Goal: Information Seeking & Learning: Learn about a topic

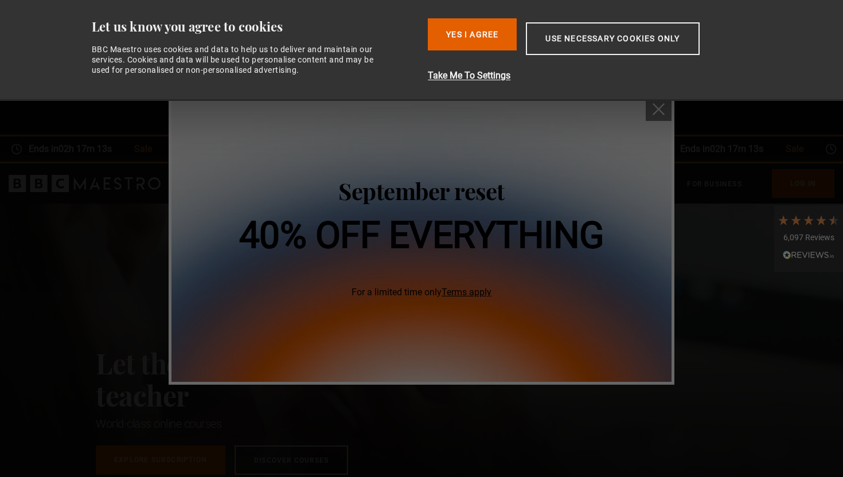
scroll to position [0, 90]
click at [484, 41] on button "Yes I Agree" at bounding box center [472, 34] width 89 height 32
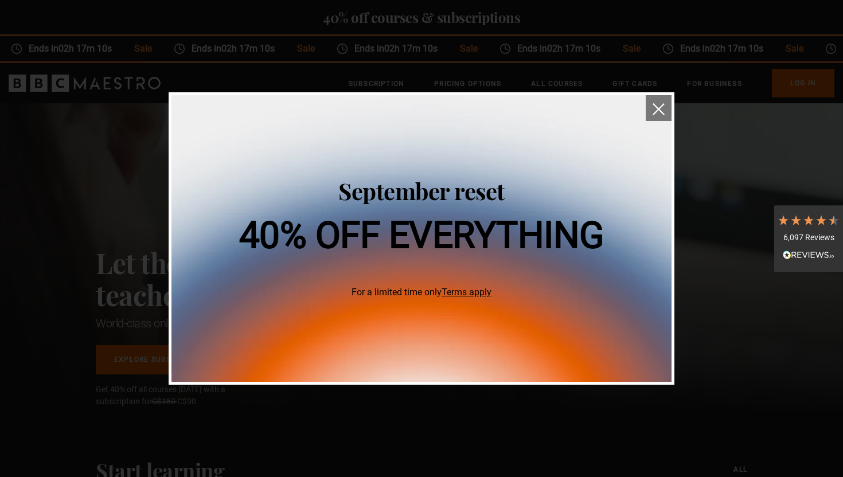
click at [656, 109] on img "close" at bounding box center [659, 109] width 12 height 12
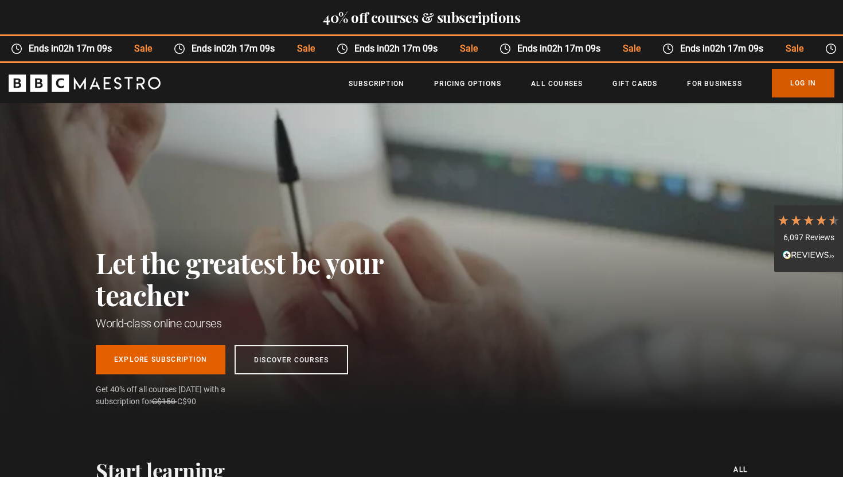
click at [814, 85] on link "Log In" at bounding box center [803, 83] width 63 height 29
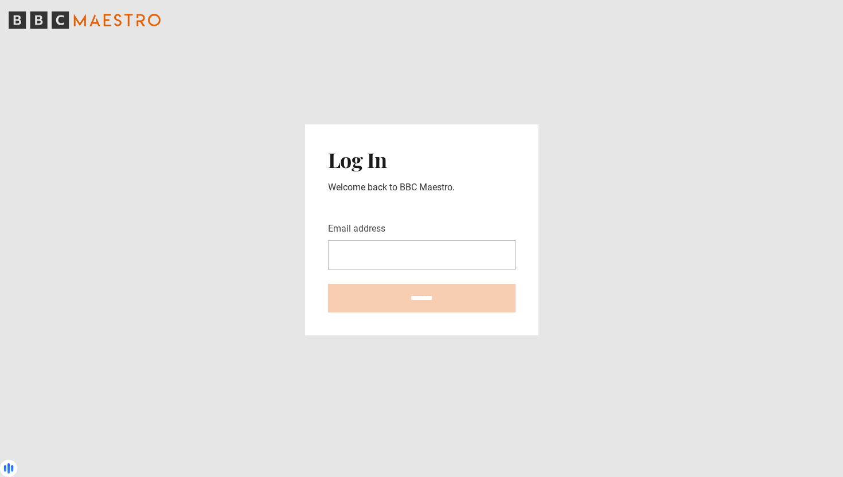
click at [457, 264] on input "Email address" at bounding box center [422, 255] width 188 height 30
click at [454, 268] on input "Email address" at bounding box center [422, 255] width 188 height 30
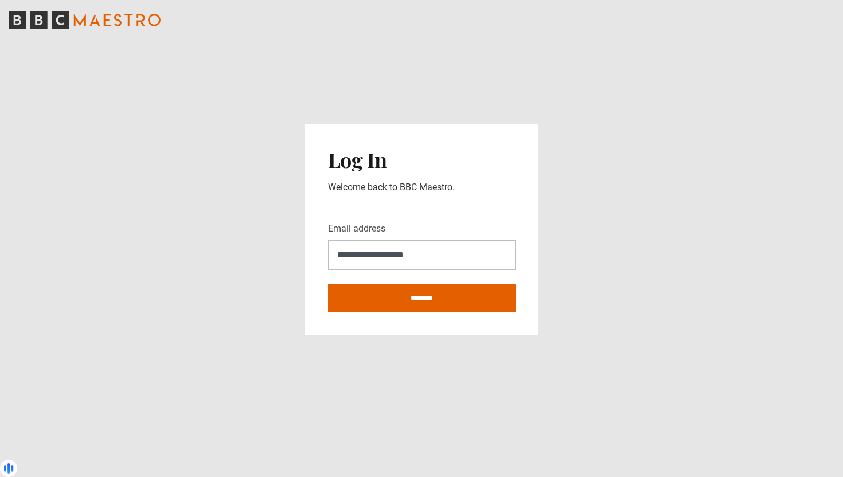
type input "**********"
click at [328, 284] on input "********" at bounding box center [422, 298] width 188 height 29
type input "**********"
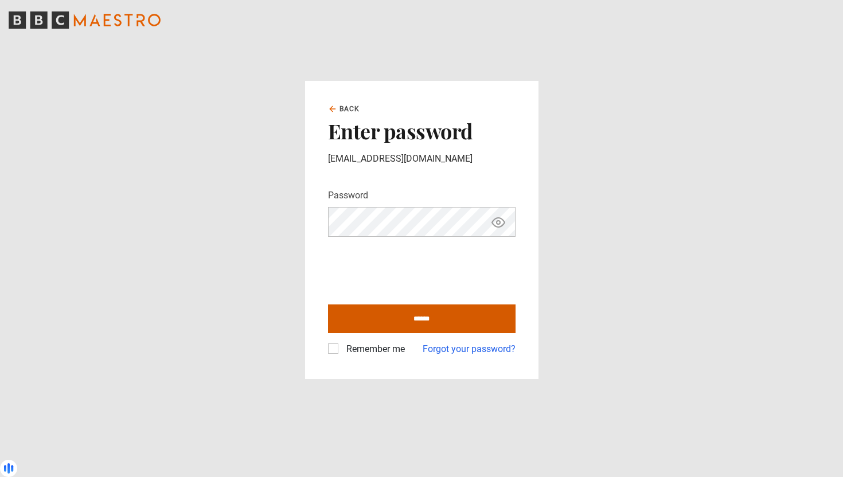
click at [440, 326] on input "******" at bounding box center [422, 319] width 188 height 29
type input "**********"
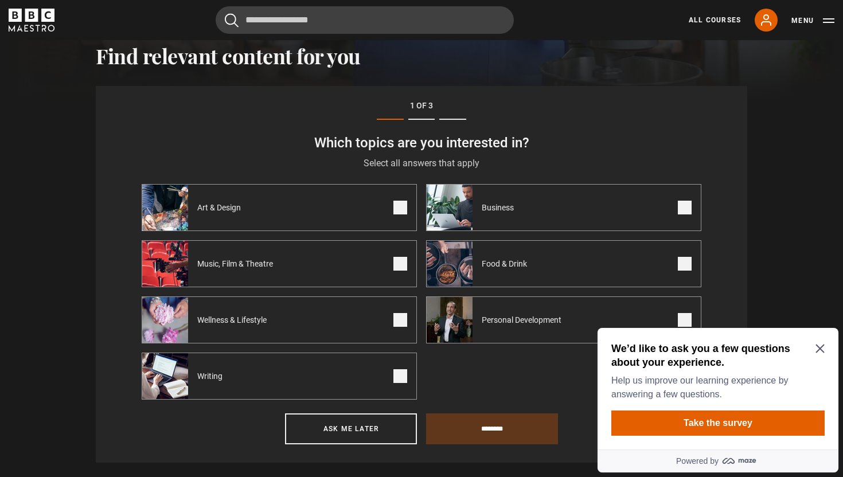
click at [825, 347] on div "We’d like to ask you a few questions about your experience. Help us improve our…" at bounding box center [718, 389] width 241 height 122
click at [816, 348] on icon "Close Maze Prompt" at bounding box center [820, 348] width 9 height 9
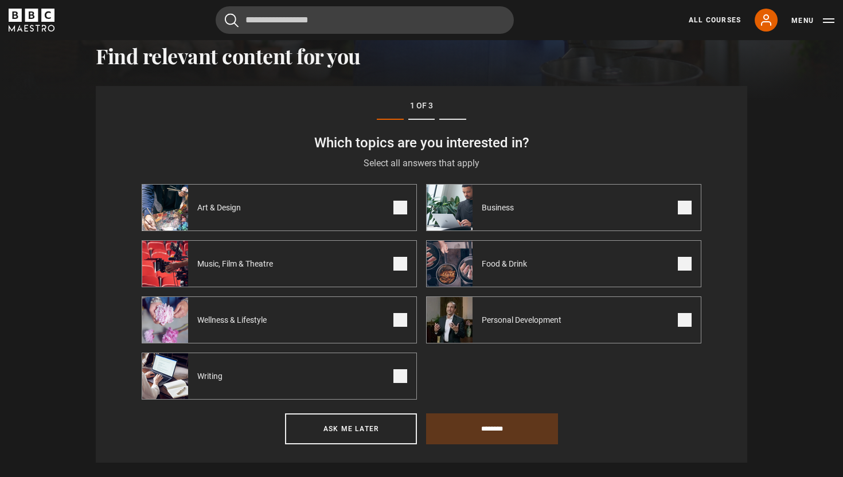
click at [715, 314] on div "Step 1 of 3 Which topics are you interested in? Select all answers that apply S…" at bounding box center [422, 274] width 652 height 377
click at [683, 317] on span at bounding box center [685, 320] width 14 height 14
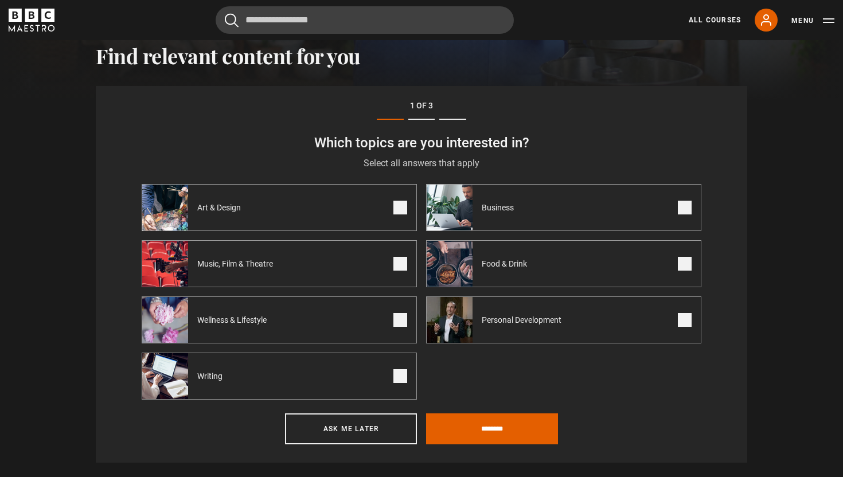
click at [686, 210] on span at bounding box center [685, 208] width 14 height 14
click at [522, 422] on input "********" at bounding box center [492, 429] width 132 height 31
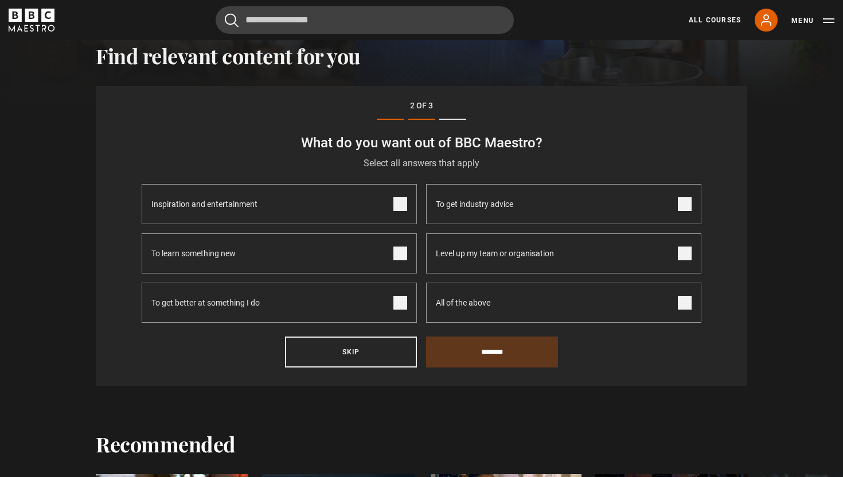
click at [395, 302] on span at bounding box center [401, 303] width 14 height 14
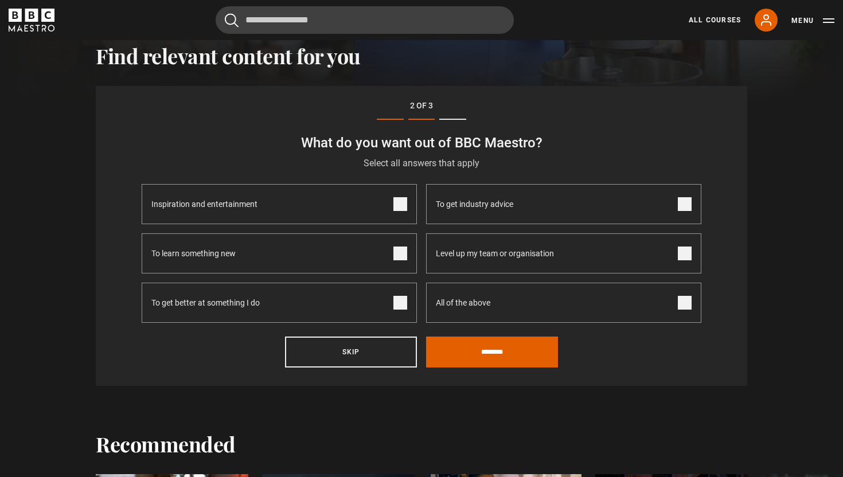
click at [674, 295] on label "All of the above" at bounding box center [563, 303] width 275 height 40
click at [519, 347] on input "********" at bounding box center [492, 352] width 132 height 31
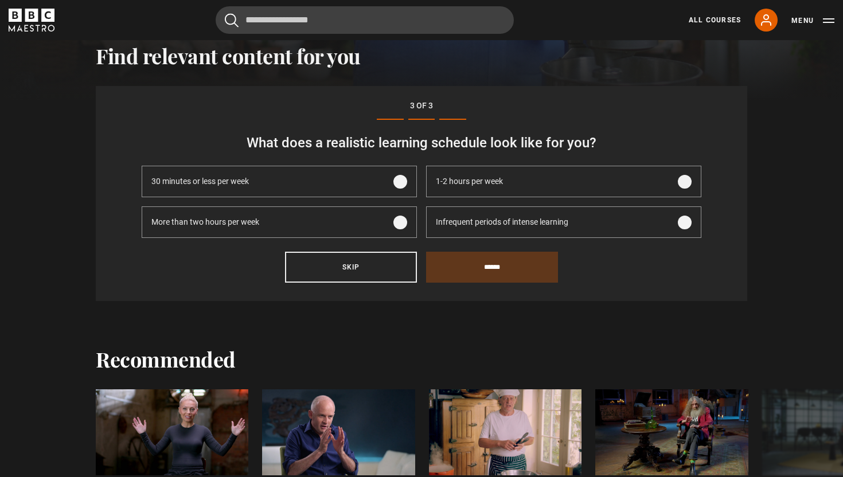
click at [532, 184] on label "1-2 hours per week" at bounding box center [563, 182] width 275 height 32
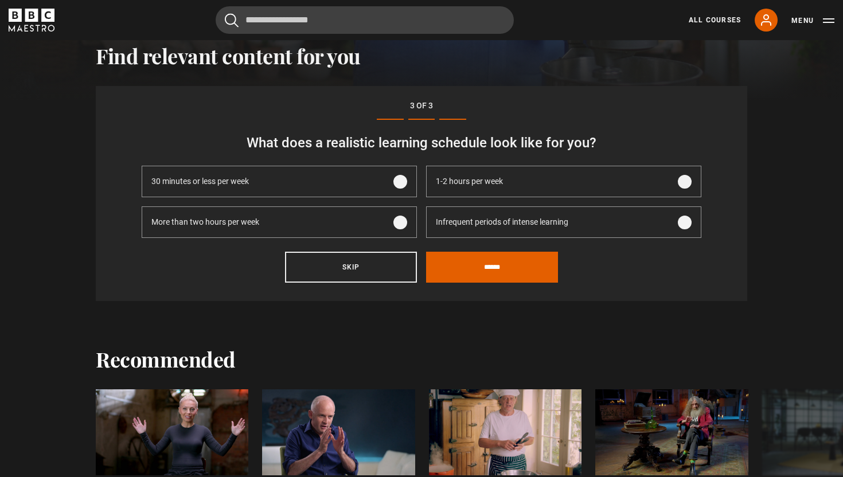
click at [540, 223] on span "Infrequent periods of intense learning" at bounding box center [502, 222] width 133 height 12
click at [539, 271] on input "******" at bounding box center [492, 267] width 132 height 31
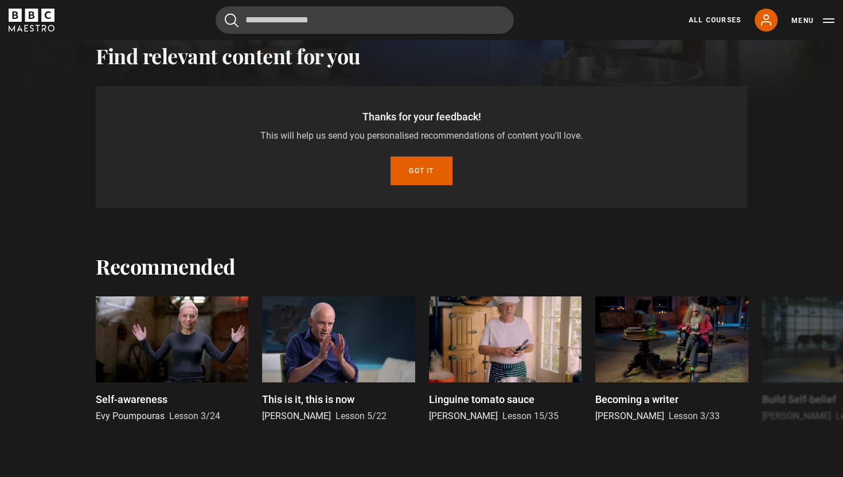
scroll to position [356, 0]
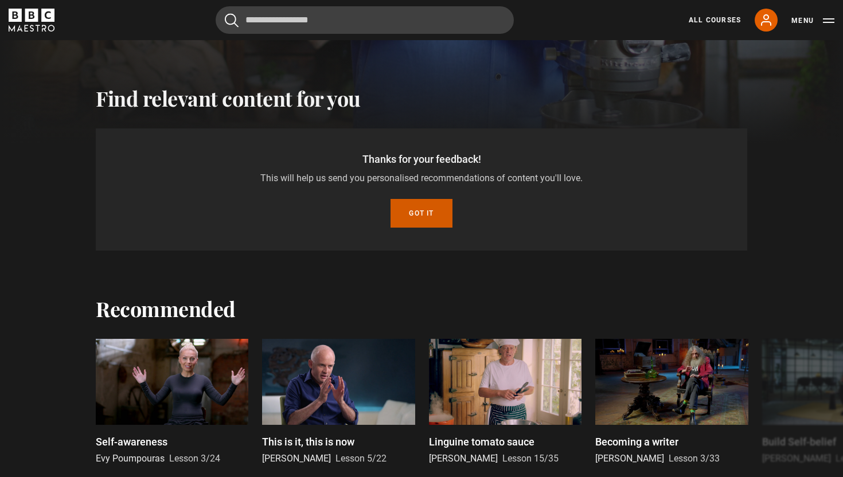
click at [421, 217] on button "Got it" at bounding box center [421, 213] width 61 height 29
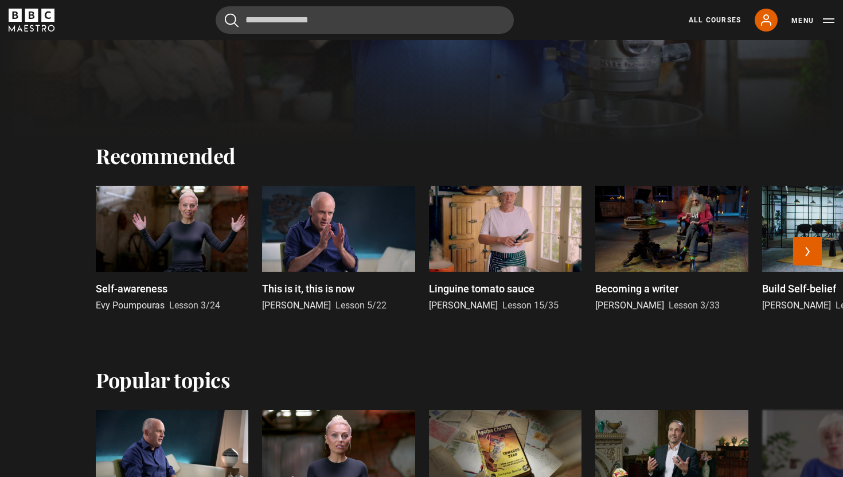
click at [172, 228] on div at bounding box center [172, 229] width 153 height 86
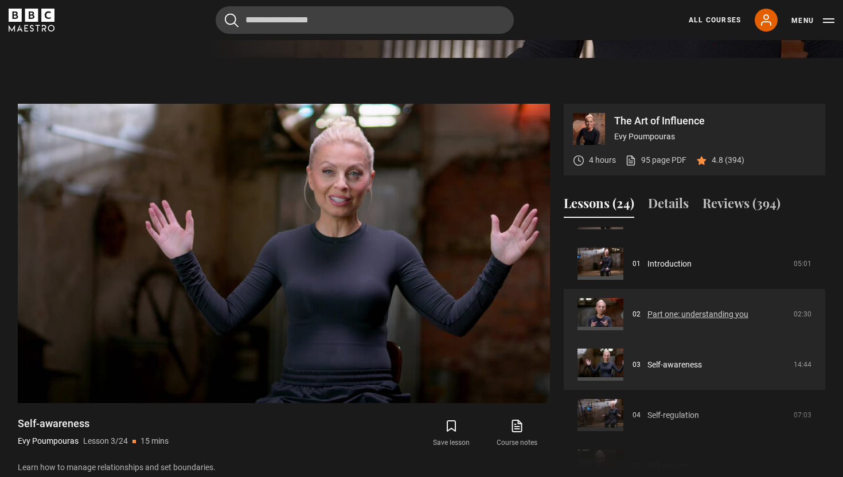
scroll to position [40, 0]
click at [686, 314] on link "Part one: understanding you" at bounding box center [698, 314] width 101 height 12
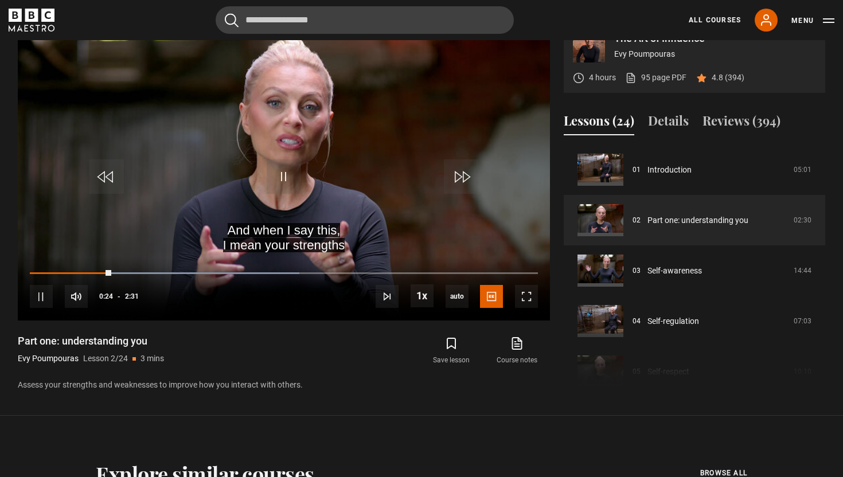
scroll to position [509, 0]
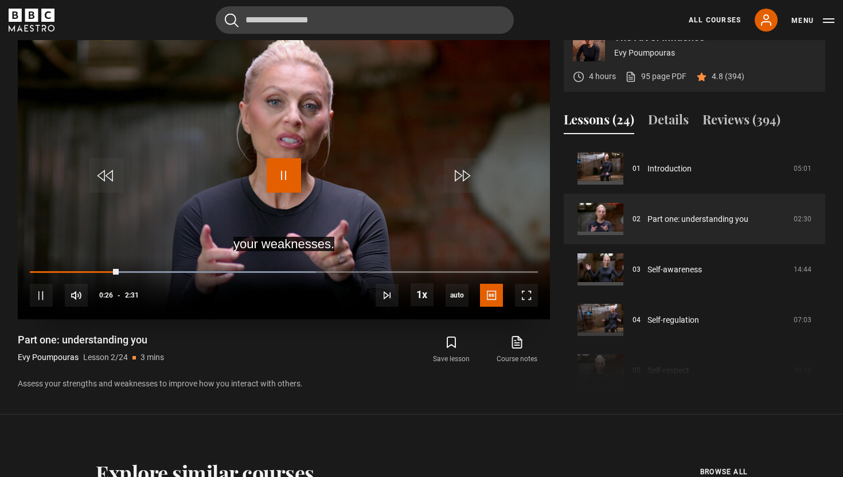
click at [277, 173] on span "Video Player" at bounding box center [284, 175] width 34 height 34
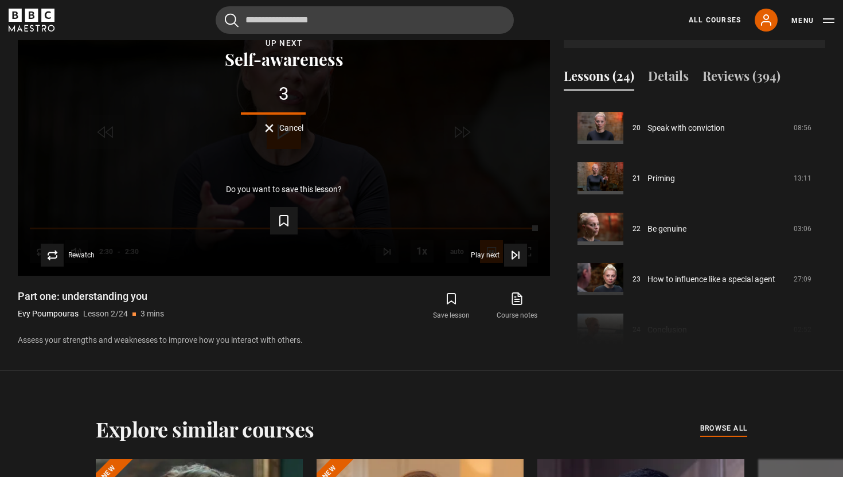
scroll to position [1004, 0]
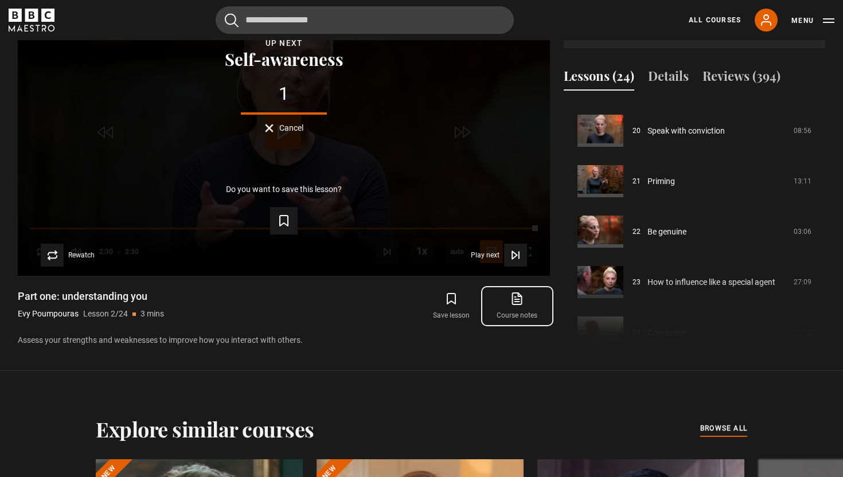
click at [519, 299] on icon at bounding box center [518, 297] width 7 height 9
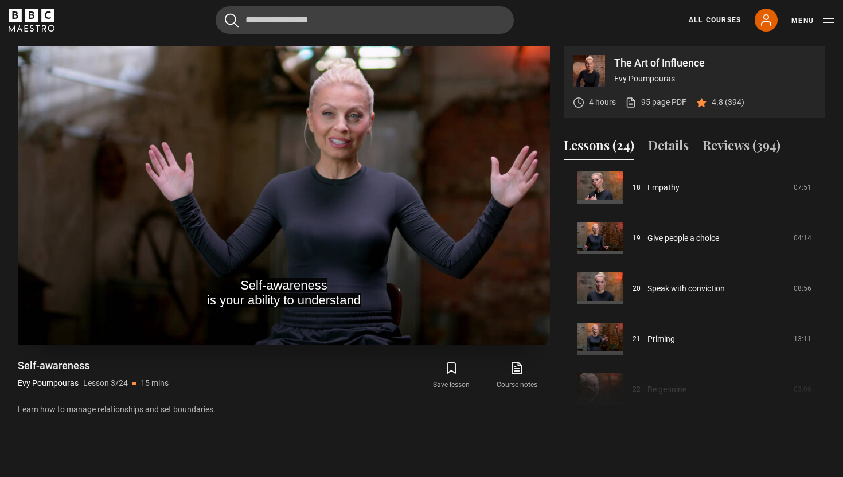
scroll to position [918, 0]
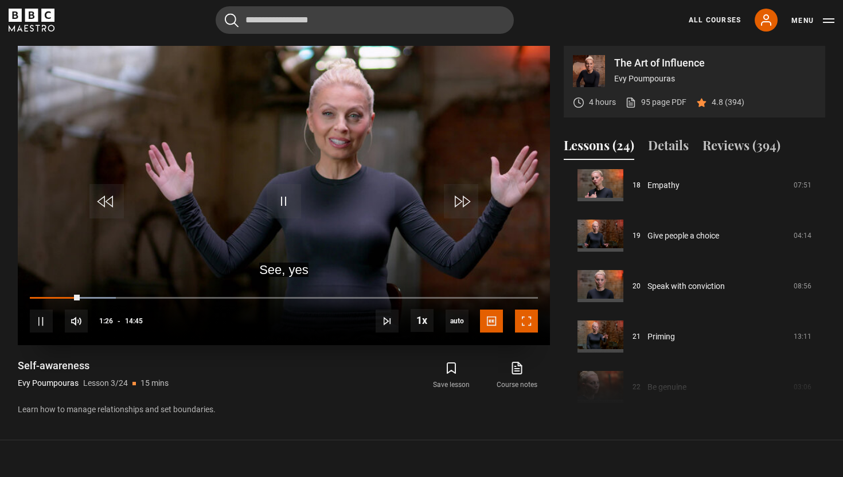
click at [530, 326] on span "Video Player" at bounding box center [526, 321] width 23 height 23
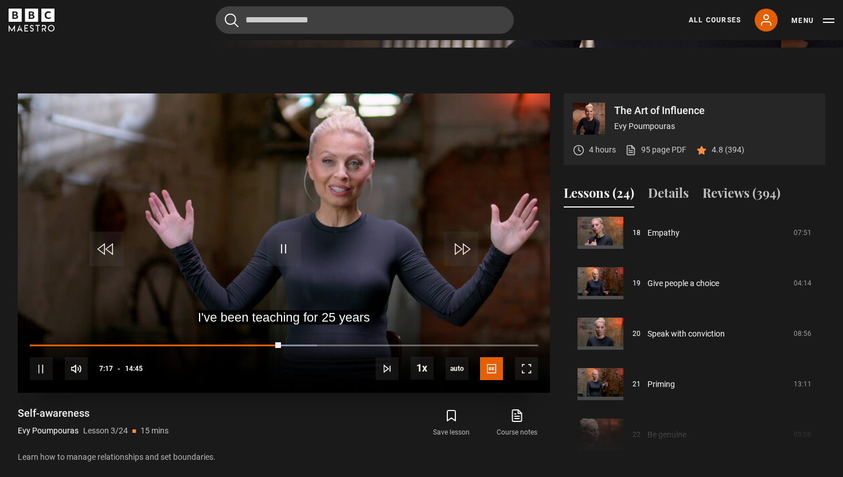
scroll to position [433, 0]
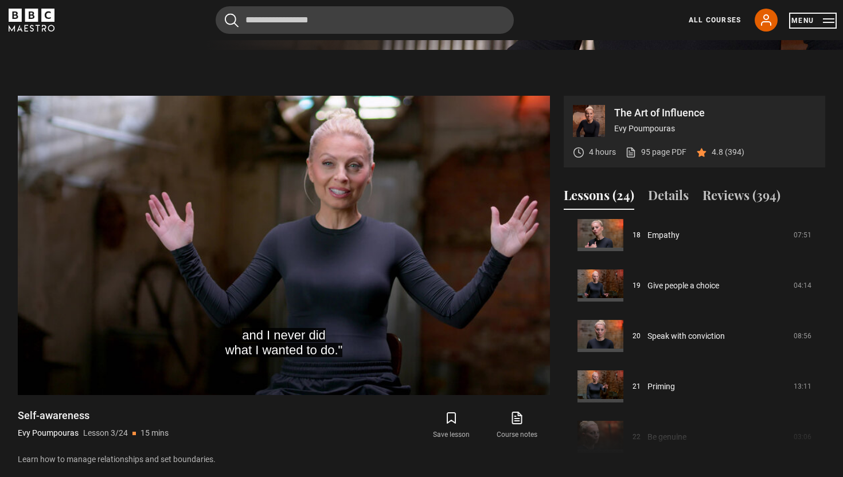
click at [827, 22] on button "Menu" at bounding box center [813, 20] width 43 height 11
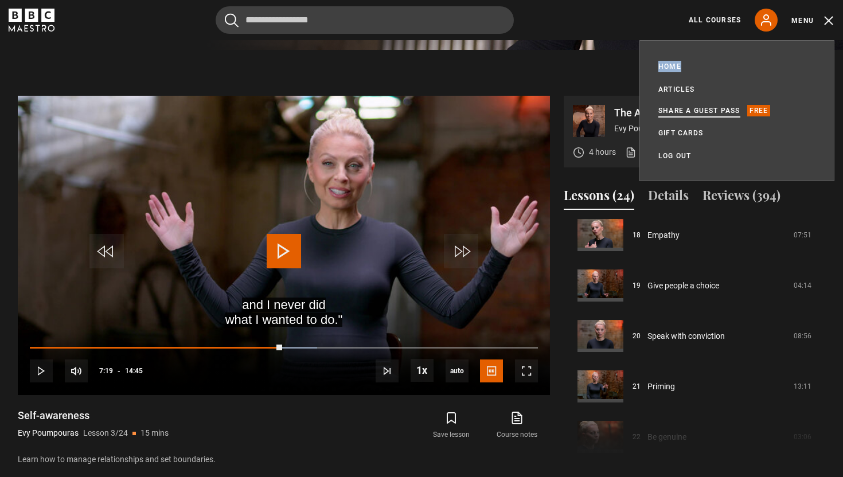
click at [707, 110] on link "Share a guest pass" at bounding box center [700, 110] width 82 height 11
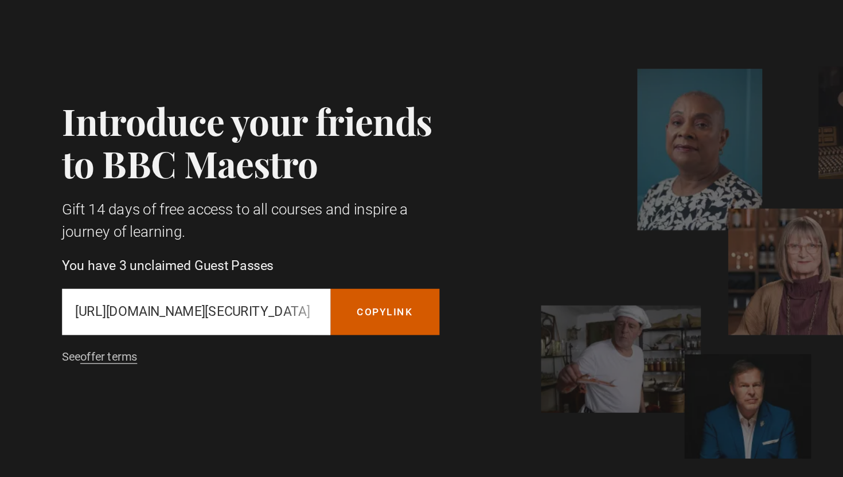
click at [298, 290] on button "Copy referral link" at bounding box center [313, 292] width 76 height 32
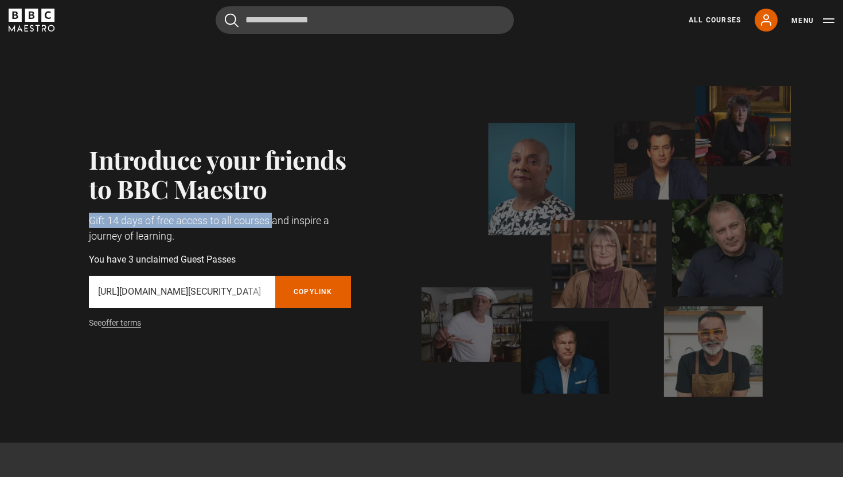
drag, startPoint x: 86, startPoint y: 219, endPoint x: 274, endPoint y: 219, distance: 187.6
click at [274, 219] on div "Introduce your friends to BBC Maestro Gift 14 days of free access to all course…" at bounding box center [206, 242] width 308 height 194
copy p "Gift 14 days of free access to all courses"
click at [831, 26] on button "Menu" at bounding box center [813, 20] width 43 height 11
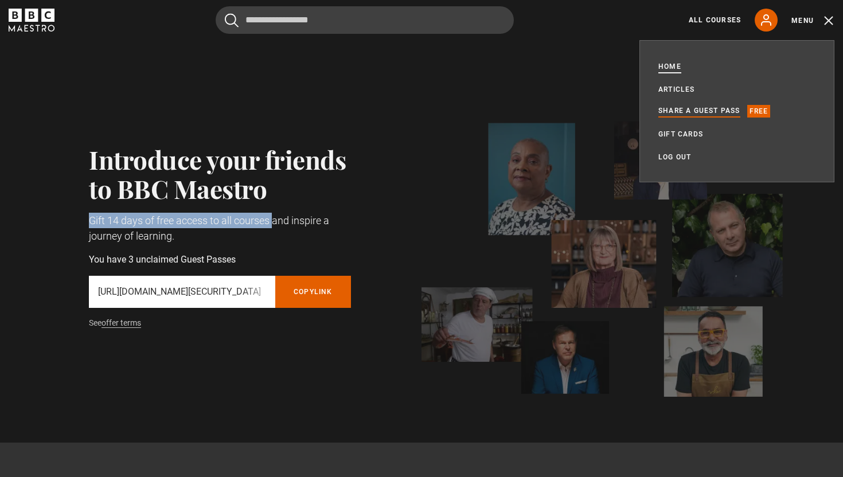
click at [676, 69] on link "Home" at bounding box center [670, 66] width 23 height 11
click at [766, 20] on icon at bounding box center [766, 20] width 9 height 10
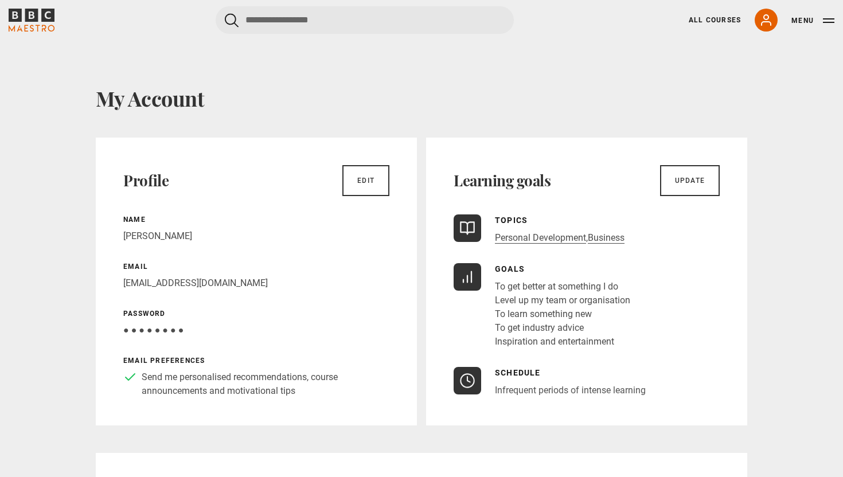
click at [731, 22] on link "All Courses" at bounding box center [715, 20] width 52 height 10
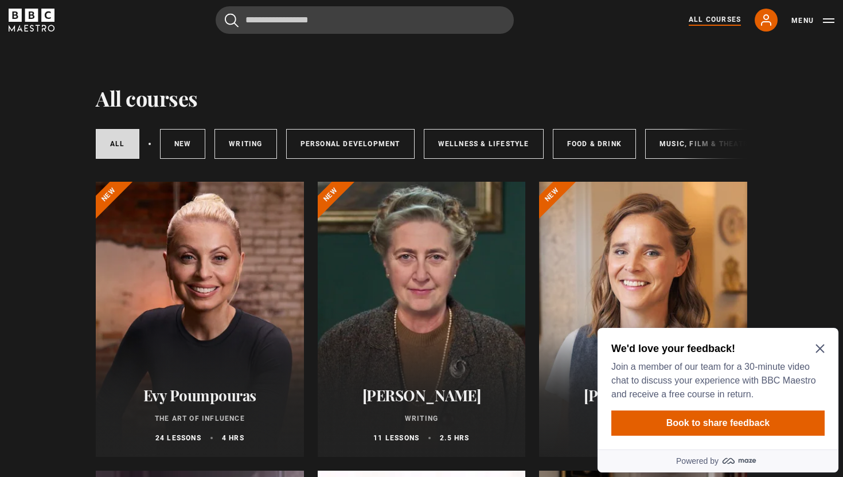
click at [216, 280] on div at bounding box center [200, 319] width 208 height 275
click at [824, 350] on icon "Close Maze Prompt" at bounding box center [820, 348] width 9 height 9
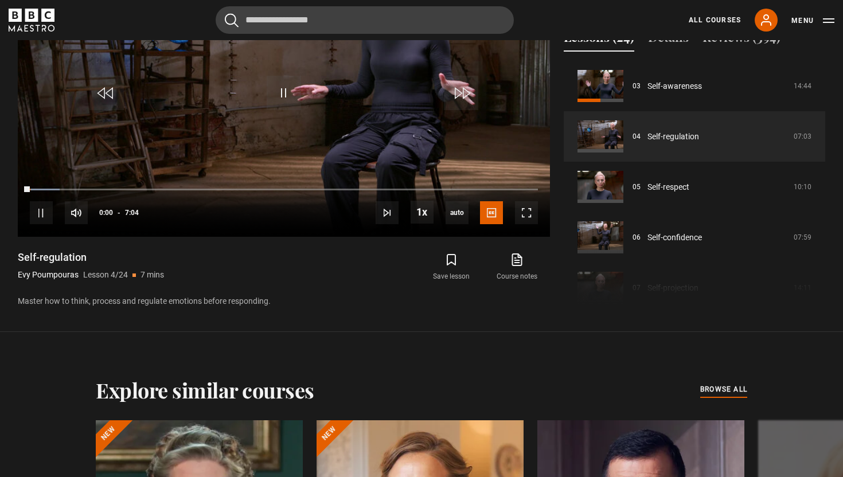
scroll to position [425, 0]
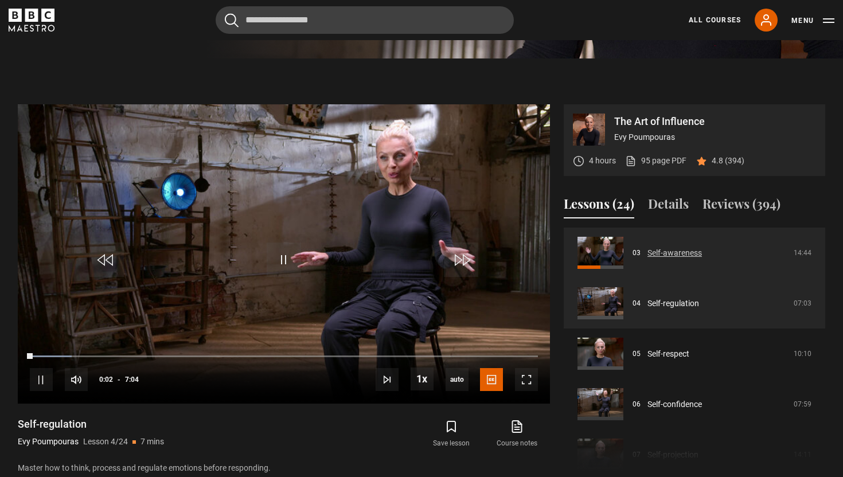
click at [670, 247] on link "Self-awareness" at bounding box center [675, 253] width 54 height 12
click at [664, 248] on link "Self-awareness" at bounding box center [675, 253] width 54 height 12
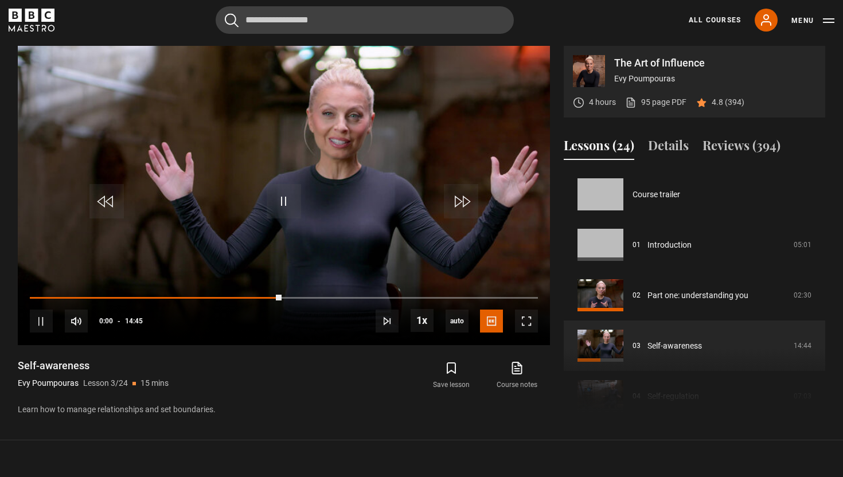
scroll to position [101, 0]
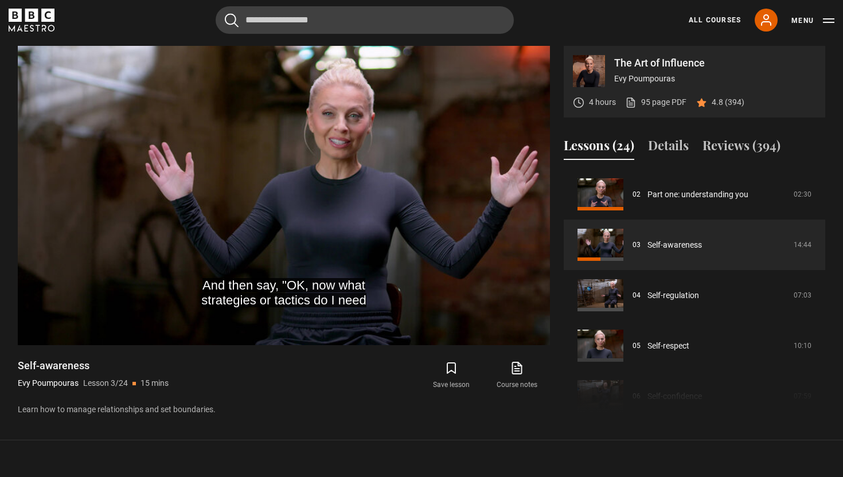
drag, startPoint x: 79, startPoint y: 384, endPoint x: 15, endPoint y: 386, distance: 64.3
click at [15, 386] on div "The Art of Influence Evy Poumpouras 4 hours 95 page PDF (opens in new tab) 4.8 …" at bounding box center [422, 231] width 826 height 371
click at [298, 399] on div "Self-awareness Evy Poumpouras Lesson 3/24 15 mins Learn how to manage relations…" at bounding box center [284, 387] width 532 height 57
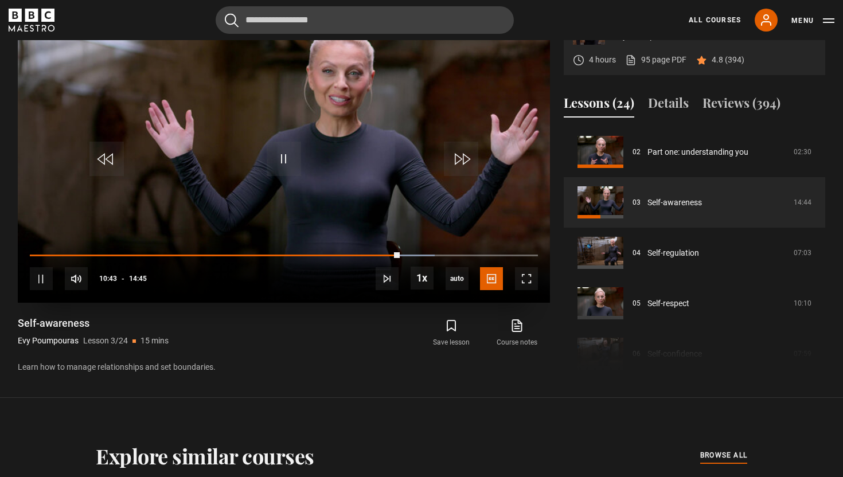
scroll to position [505, 0]
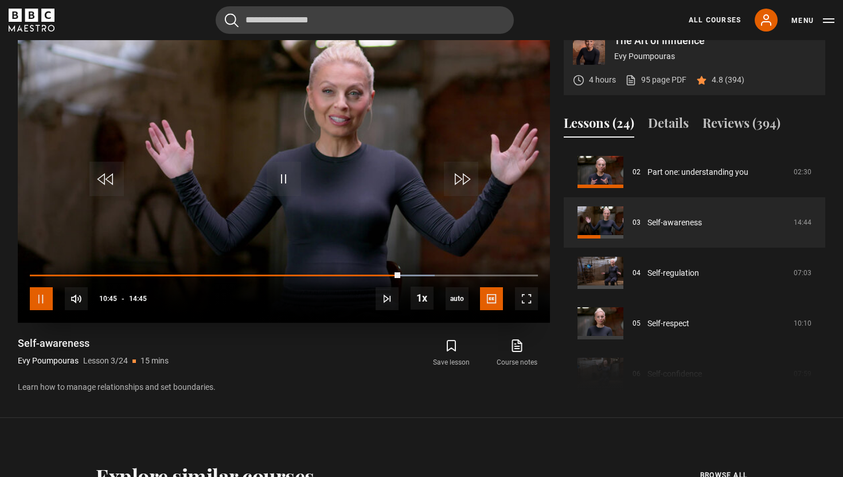
click at [52, 300] on span "Video Player" at bounding box center [41, 298] width 23 height 23
click at [283, 172] on span "Video Player" at bounding box center [284, 179] width 34 height 34
click at [291, 362] on div "Self-awareness Evy Poumpouras Lesson 3/24 15 mins Learn how to manage relations…" at bounding box center [284, 365] width 532 height 57
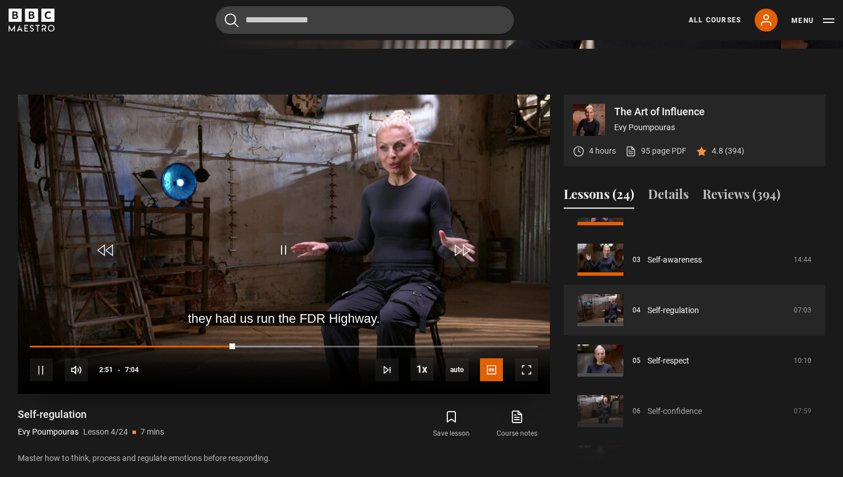
scroll to position [434, 0]
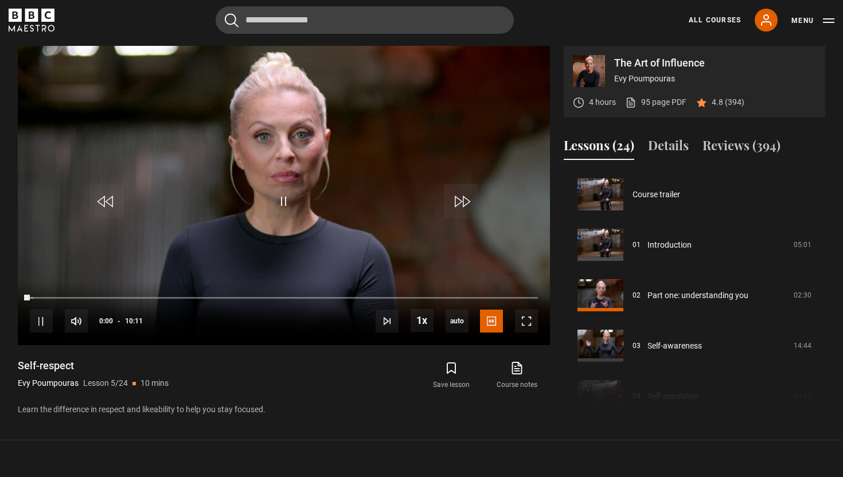
scroll to position [202, 0]
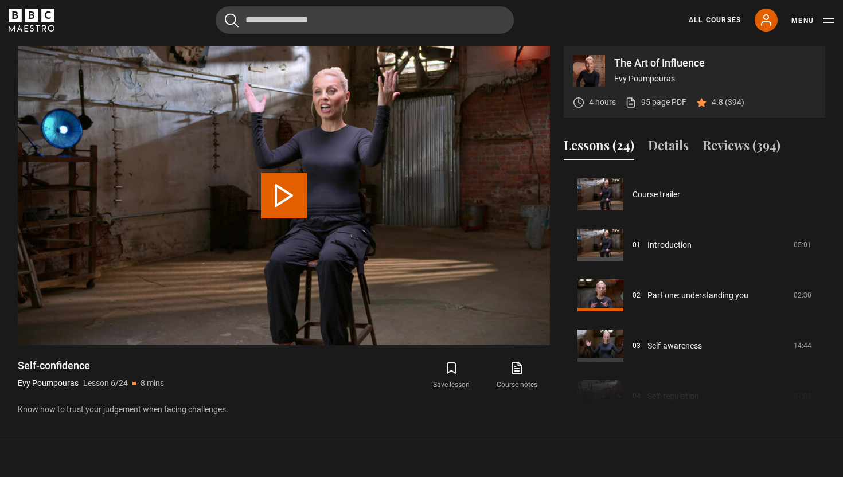
scroll to position [252, 0]
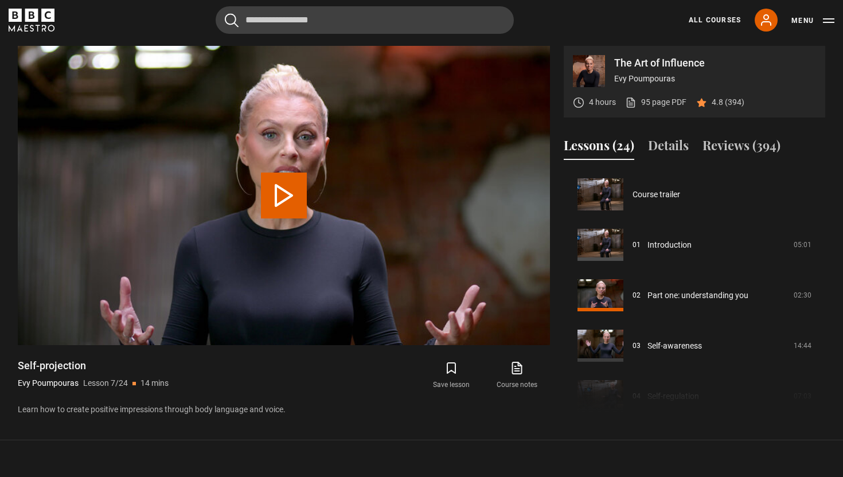
scroll to position [303, 0]
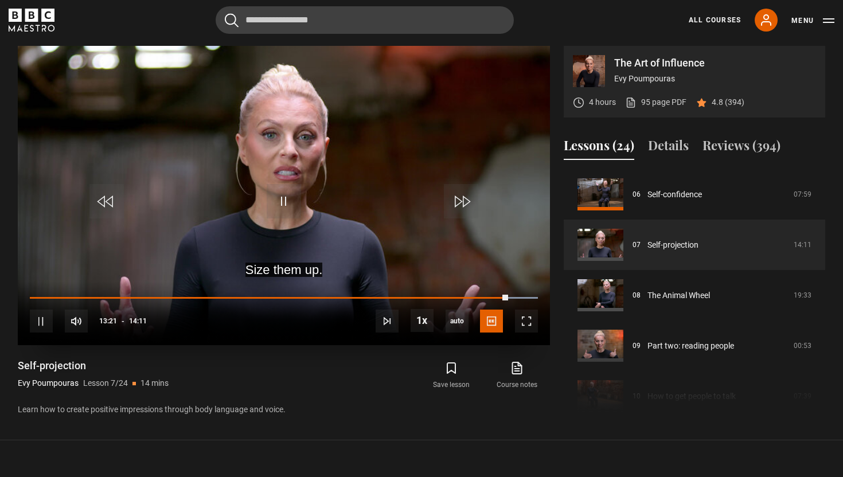
click at [477, 299] on div "10s Skip Back 10 seconds Pause 10s Skip Forward 10 seconds Loaded : 100.00% 12:…" at bounding box center [284, 314] width 532 height 64
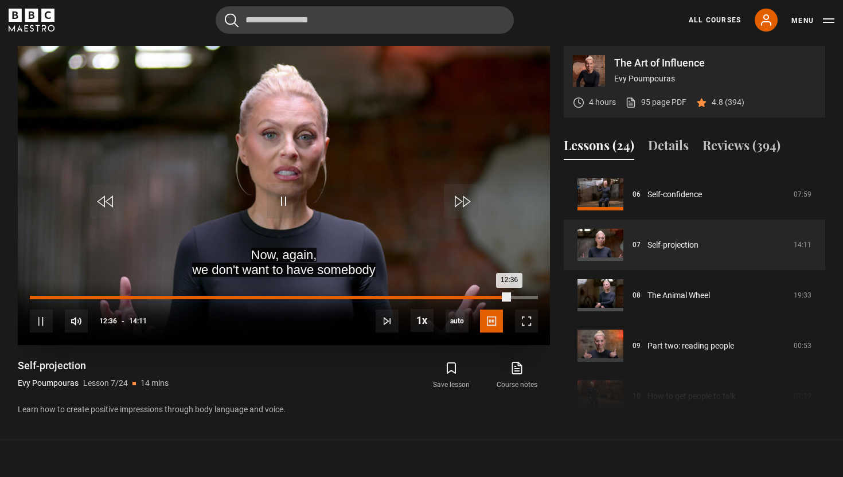
click at [481, 296] on div "Loaded : 0.00% 12:36 12:36" at bounding box center [284, 297] width 508 height 3
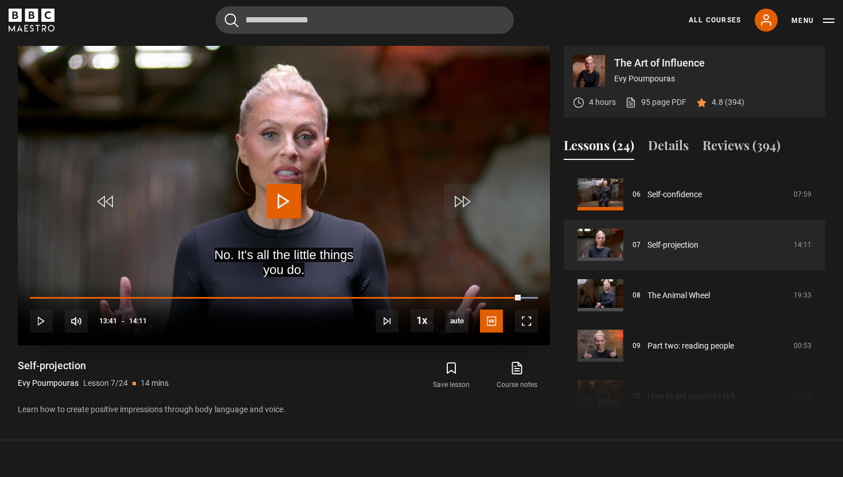
click at [270, 200] on span "Video Player" at bounding box center [284, 201] width 34 height 34
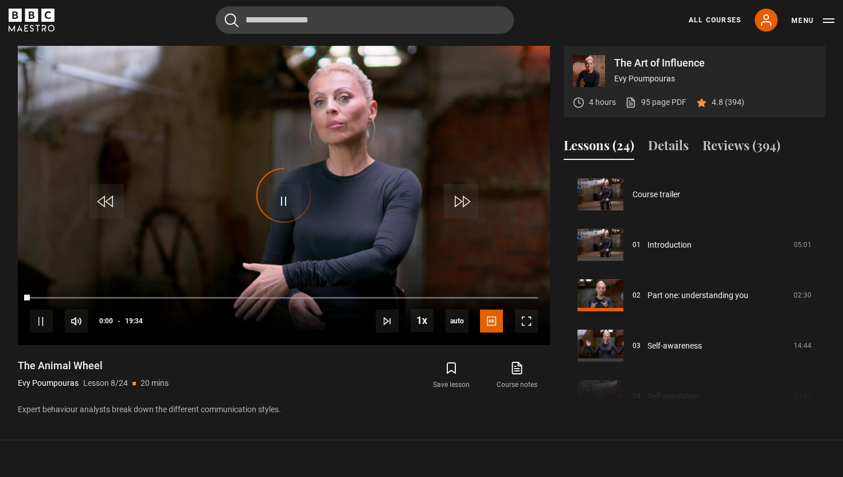
scroll to position [353, 0]
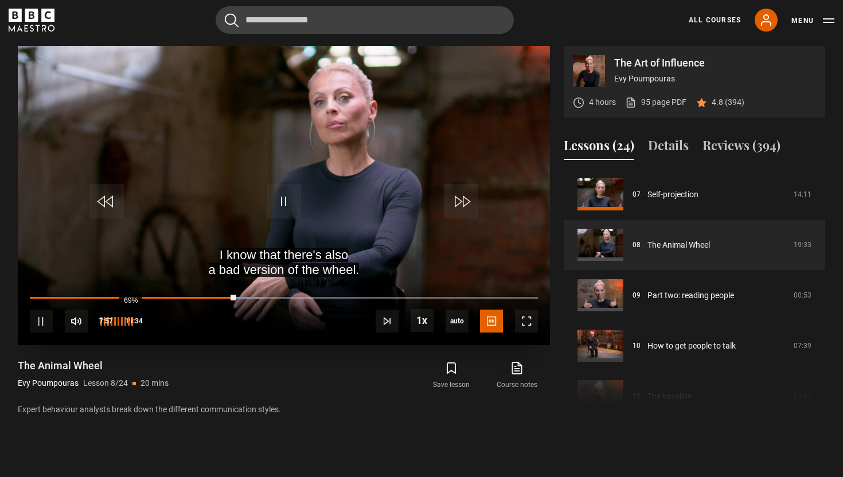
click at [130, 320] on div "69%" at bounding box center [130, 321] width 1 height 9
click at [135, 321] on div "79%" at bounding box center [135, 321] width 1 height 9
click at [215, 358] on div "So, I can be lion, but I can also be bad lion. Video Player is loading. Play Le…" at bounding box center [284, 231] width 532 height 371
click at [129, 324] on div "66%" at bounding box center [129, 321] width 1 height 9
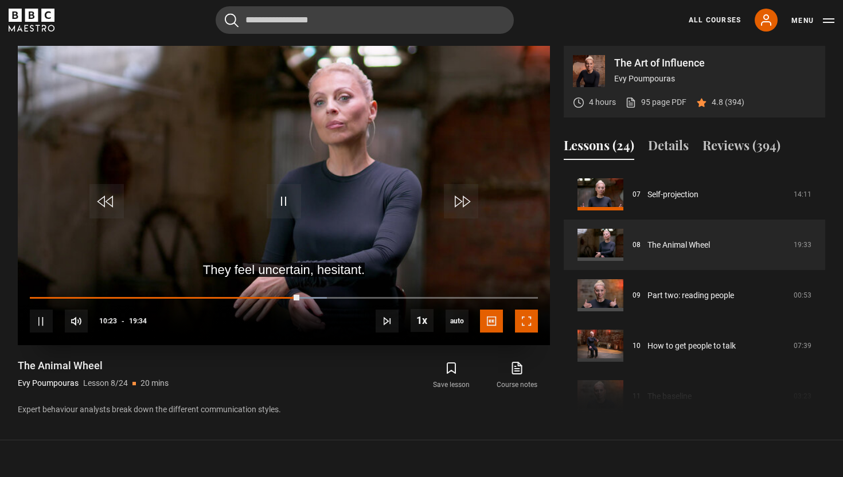
click at [524, 322] on span "Video Player" at bounding box center [526, 321] width 23 height 23
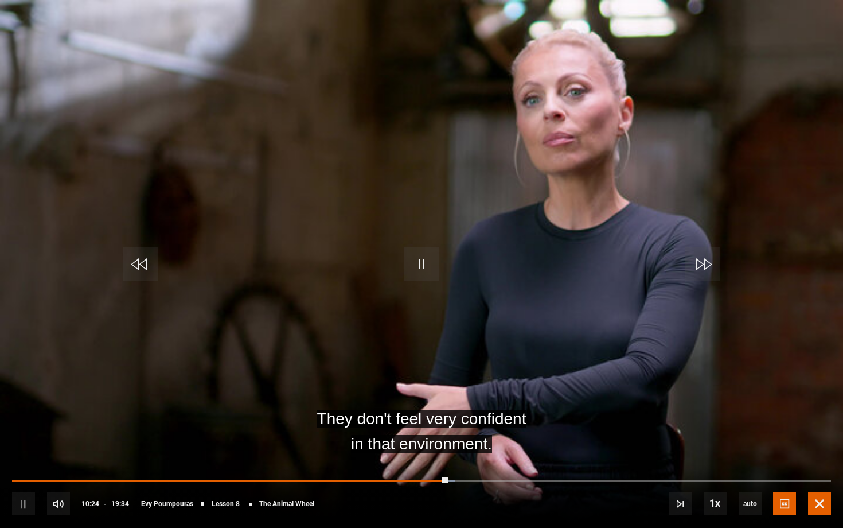
click at [827, 477] on span "Video Player" at bounding box center [819, 503] width 23 height 23
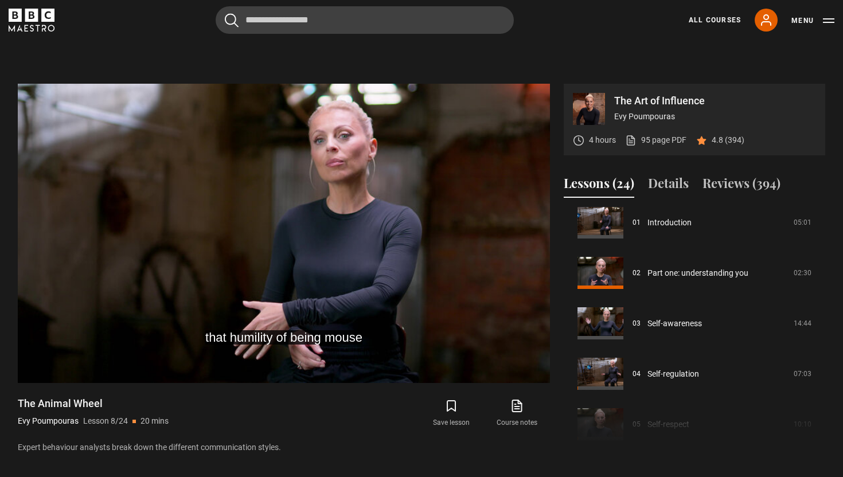
scroll to position [447, 0]
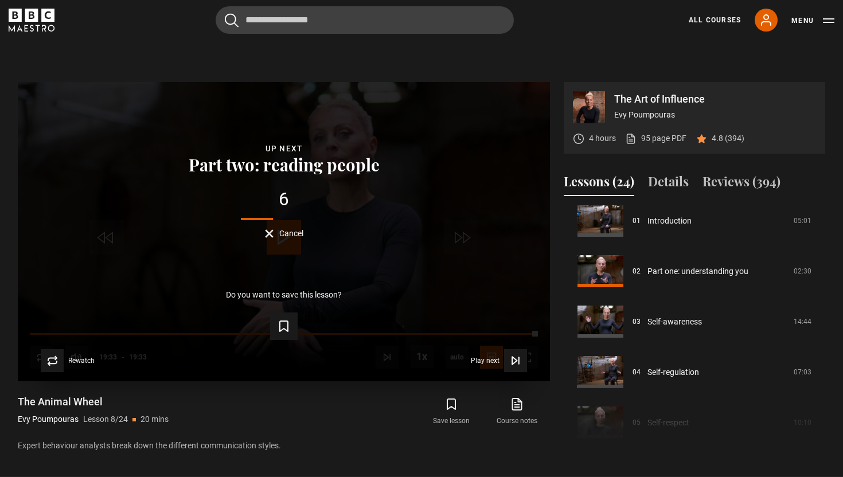
click at [287, 231] on span "Cancel" at bounding box center [291, 233] width 24 height 8
